Goal: Information Seeking & Learning: Find specific page/section

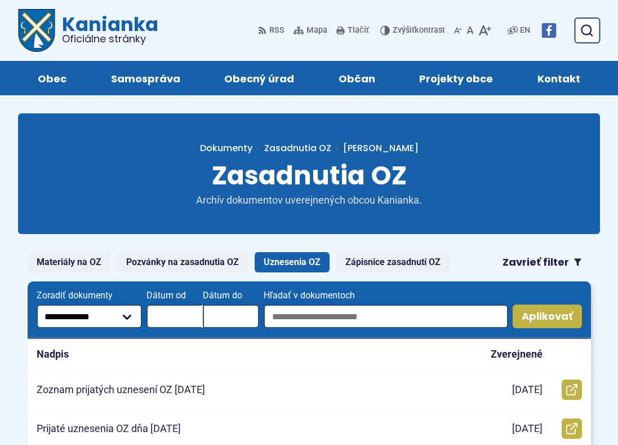
click at [95, 24] on span "Kanianka Oficiálne stránky" at bounding box center [106, 29] width 103 height 29
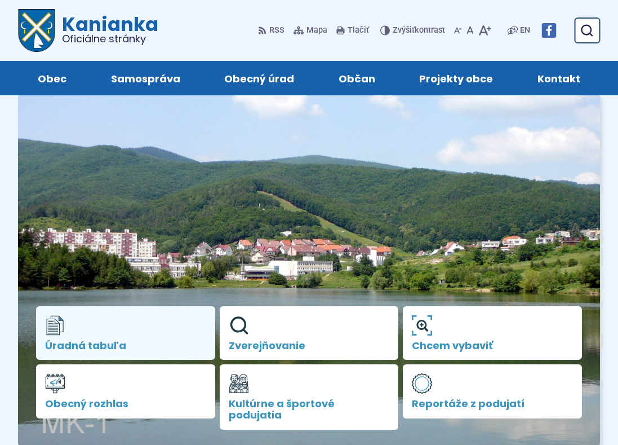
click at [127, 344] on link "Úradná tabuľa" at bounding box center [125, 333] width 179 height 54
click at [93, 351] on span "Úradná tabuľa" at bounding box center [125, 345] width 161 height 11
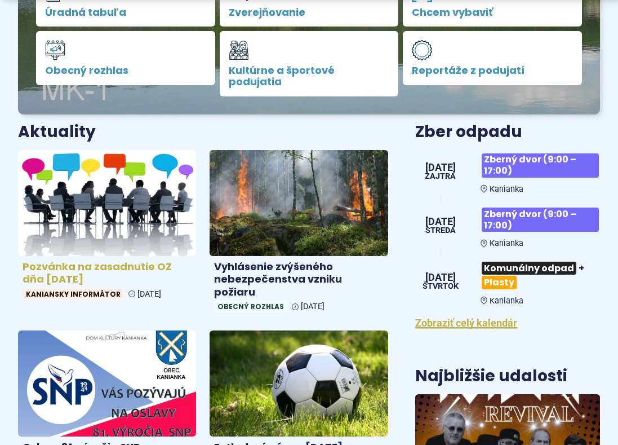
scroll to position [338, 0]
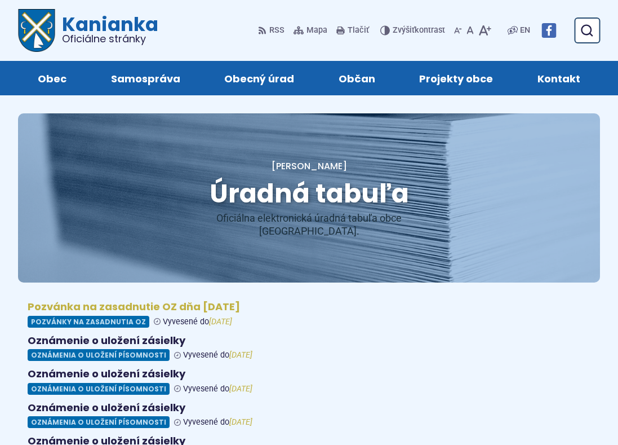
click at [108, 300] on figure at bounding box center [309, 313] width 563 height 27
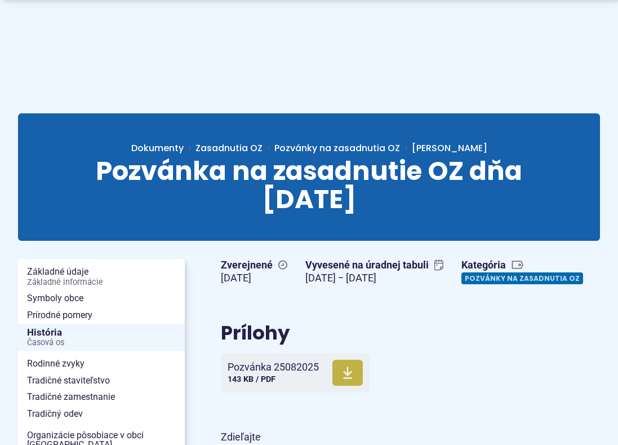
scroll to position [113, 0]
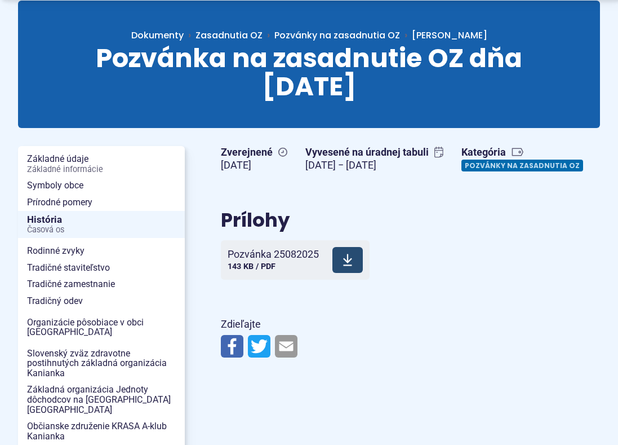
click at [281, 260] on span "Pozvánka 25082025" at bounding box center [273, 253] width 91 height 11
drag, startPoint x: 79, startPoint y: 55, endPoint x: 152, endPoint y: 17, distance: 81.9
click at [79, 55] on h1 "Pozvánka na zasadnutie OZ dňa [DATE]" at bounding box center [309, 72] width 510 height 57
